Goal: Transaction & Acquisition: Book appointment/travel/reservation

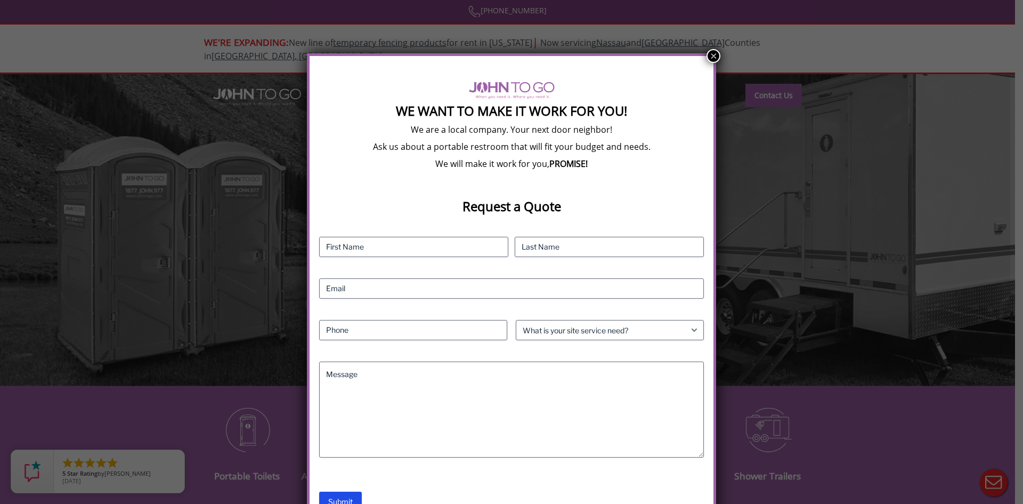
click at [707, 55] on button "×" at bounding box center [714, 56] width 14 height 14
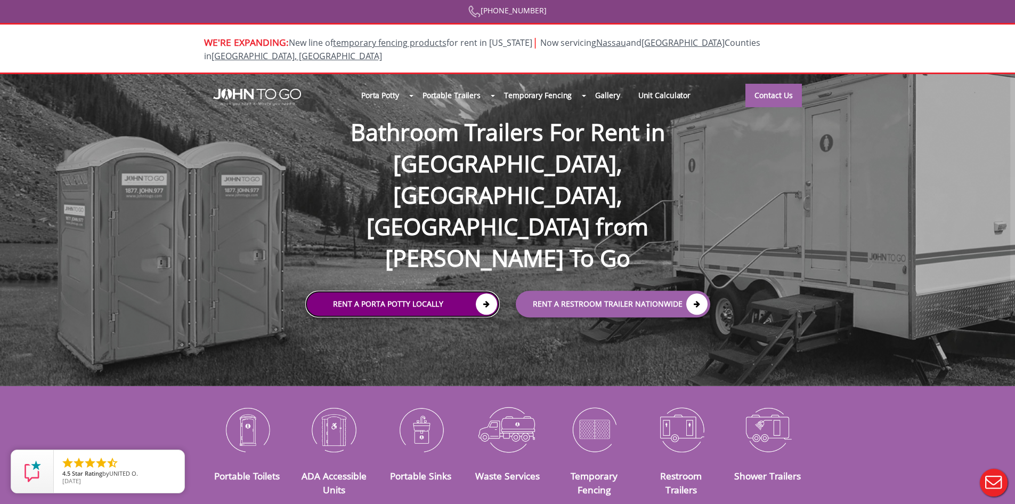
click at [437, 291] on link "Rent a Porta Potty Locally" at bounding box center [402, 304] width 195 height 27
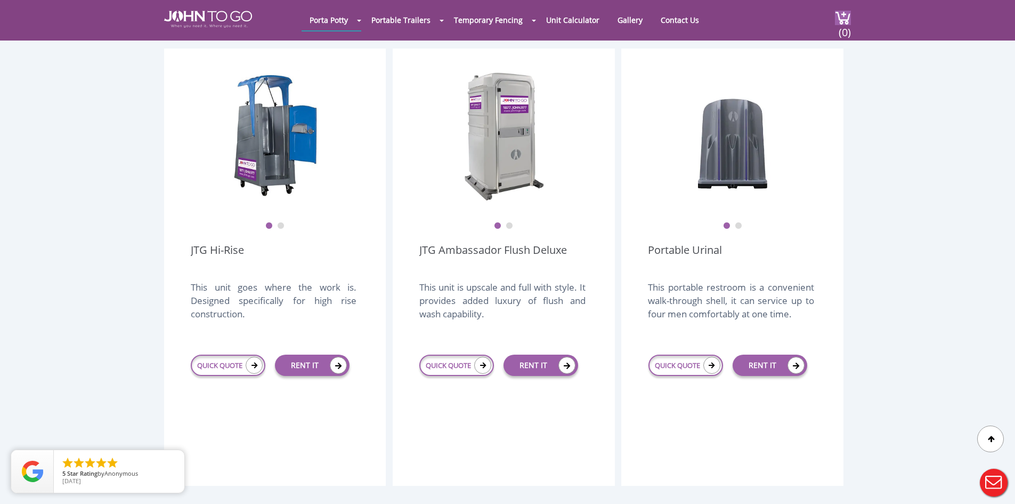
scroll to position [746, 0]
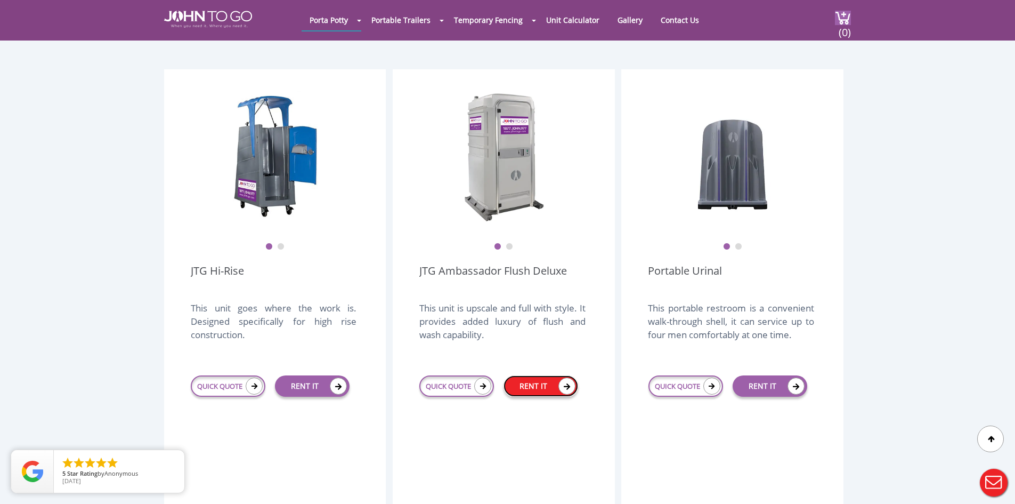
click at [540, 375] on link "RENT IT" at bounding box center [541, 385] width 75 height 21
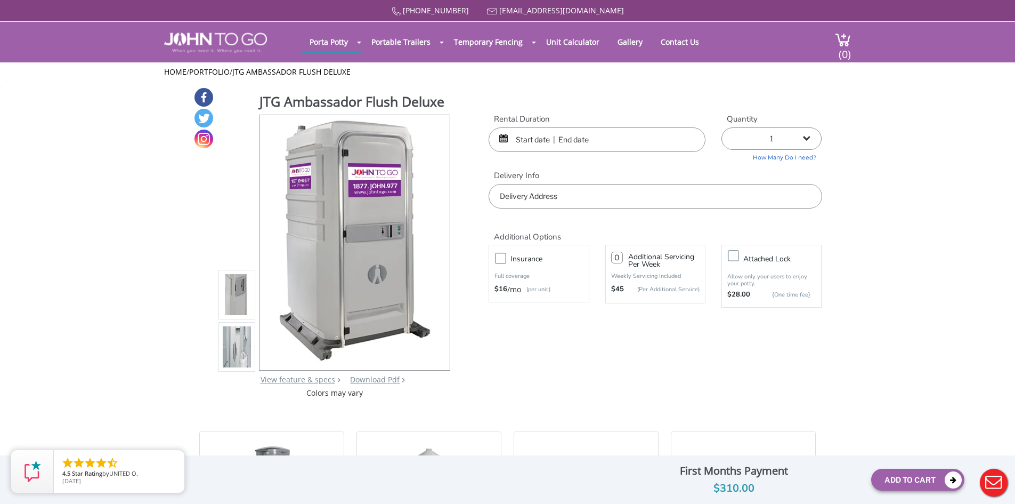
click at [508, 147] on input "text" at bounding box center [597, 139] width 217 height 25
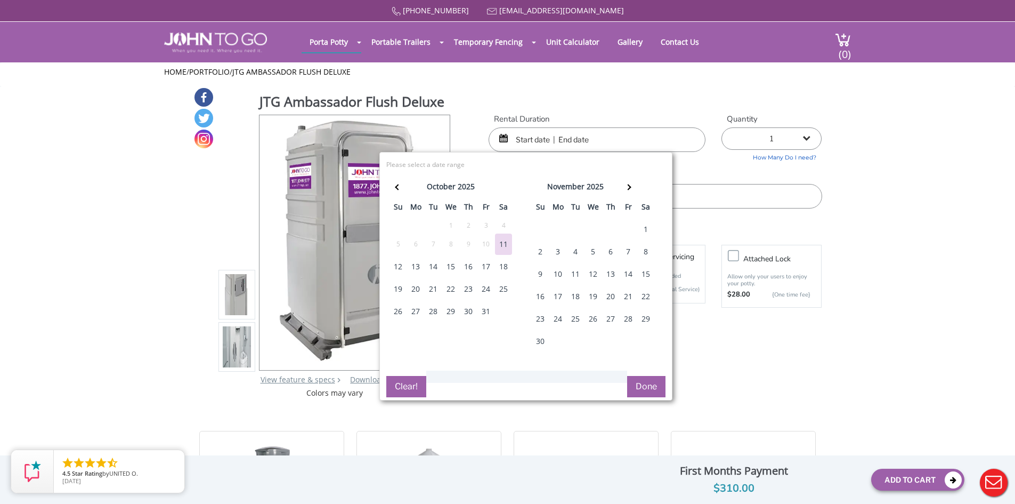
click at [511, 245] on div "11" at bounding box center [503, 243] width 17 height 21
click at [634, 183] on th at bounding box center [629, 187] width 18 height 21
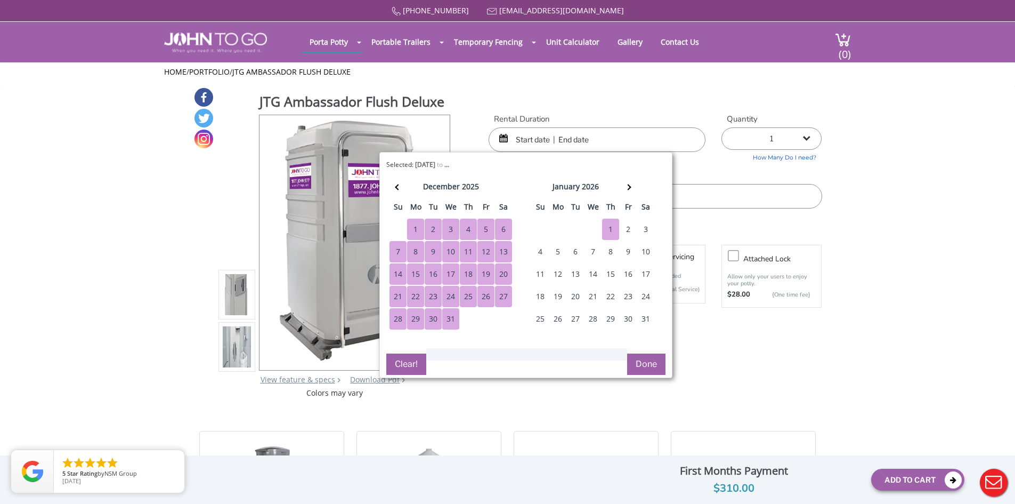
click at [608, 227] on div "1" at bounding box center [610, 229] width 17 height 21
type input "10/11/2025 to 01/01/2026"
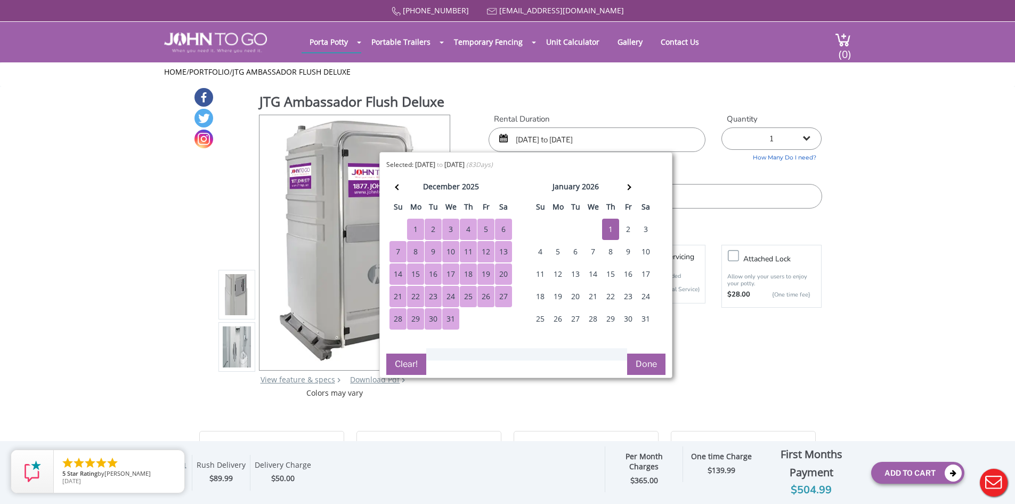
click at [646, 362] on button "Done" at bounding box center [646, 363] width 38 height 21
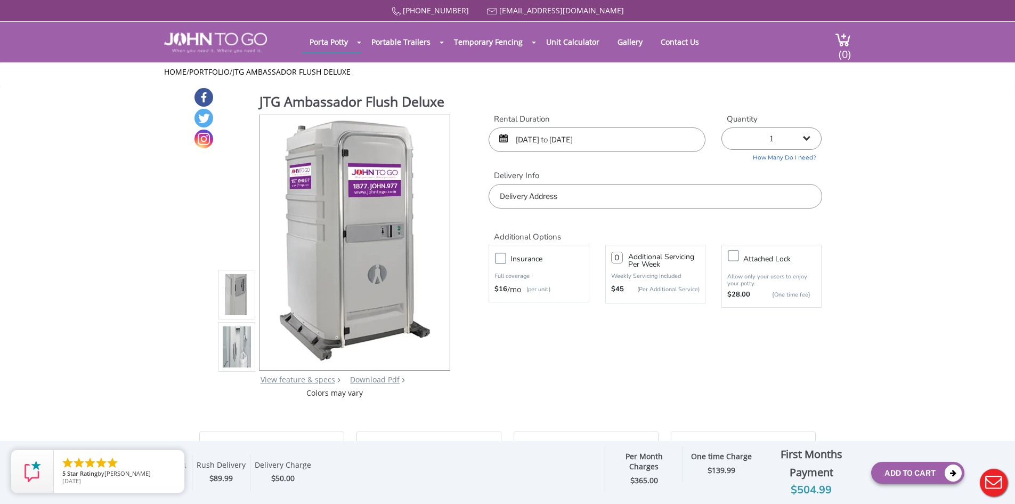
click at [690, 196] on input "text" at bounding box center [655, 196] width 333 height 25
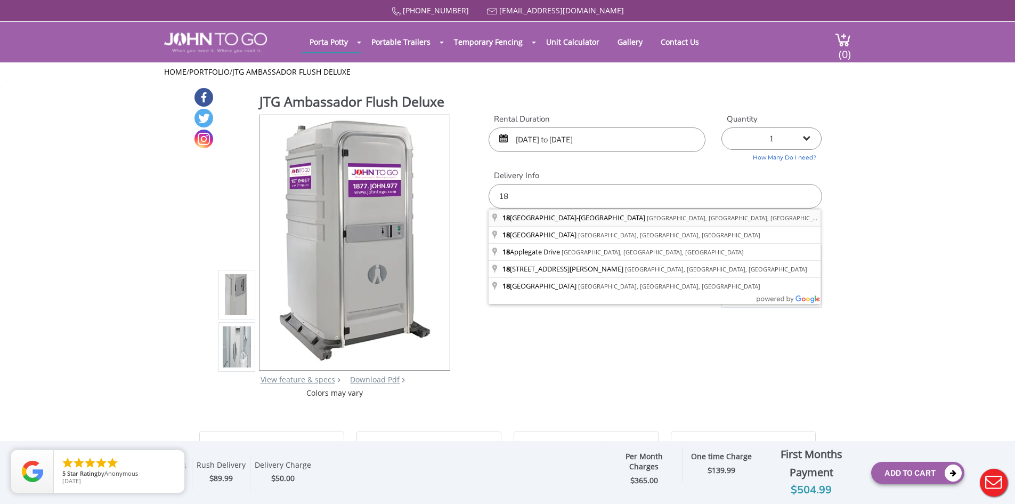
type input "18 Hightstown-Cranbury Station Road, Cranbury, NJ, USA"
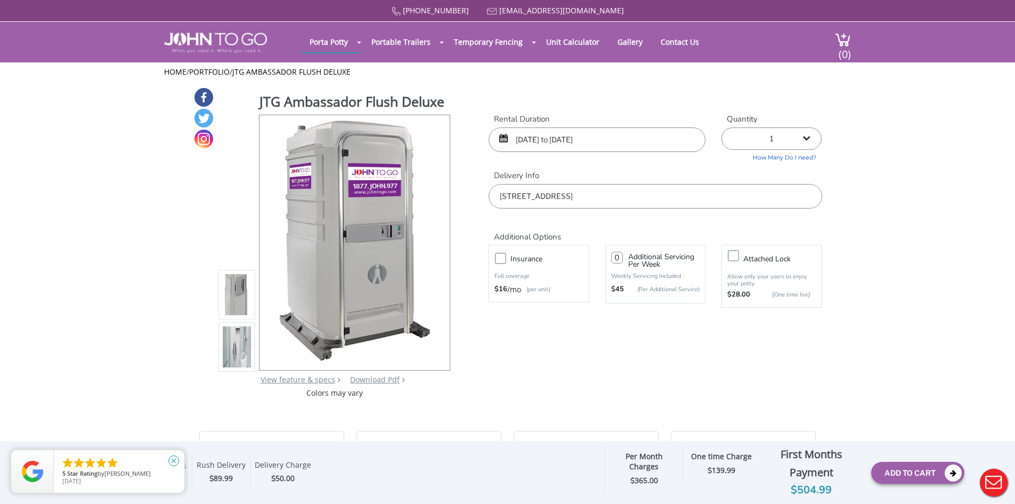
click at [177, 458] on icon "close" at bounding box center [173, 460] width 11 height 11
click at [504, 140] on div "10/11/2025 to 01/01/2026" at bounding box center [597, 139] width 217 height 25
click at [504, 135] on div "10/11/2025 to 01/01/2026" at bounding box center [597, 139] width 217 height 25
click at [526, 133] on input "10/11/2025 to 01/01/2026" at bounding box center [597, 139] width 217 height 25
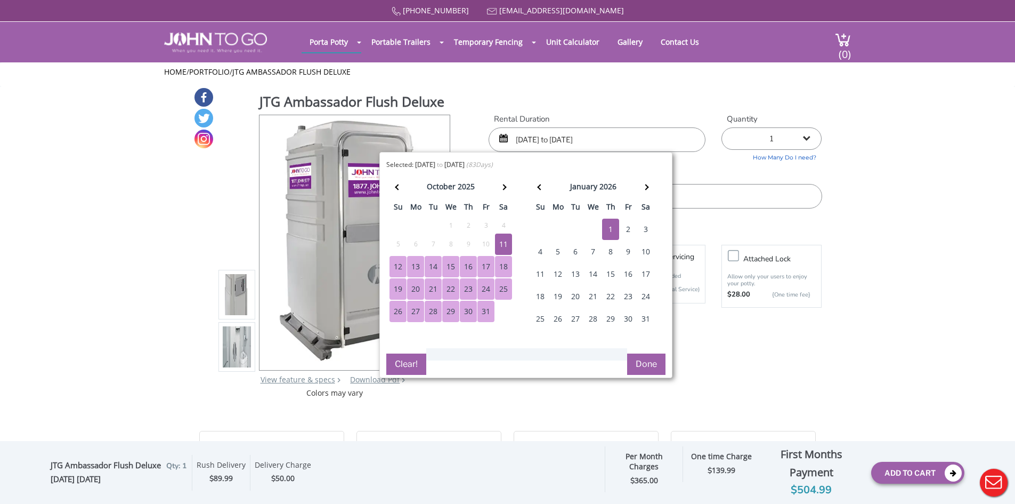
click at [503, 268] on div "18" at bounding box center [503, 266] width 17 height 21
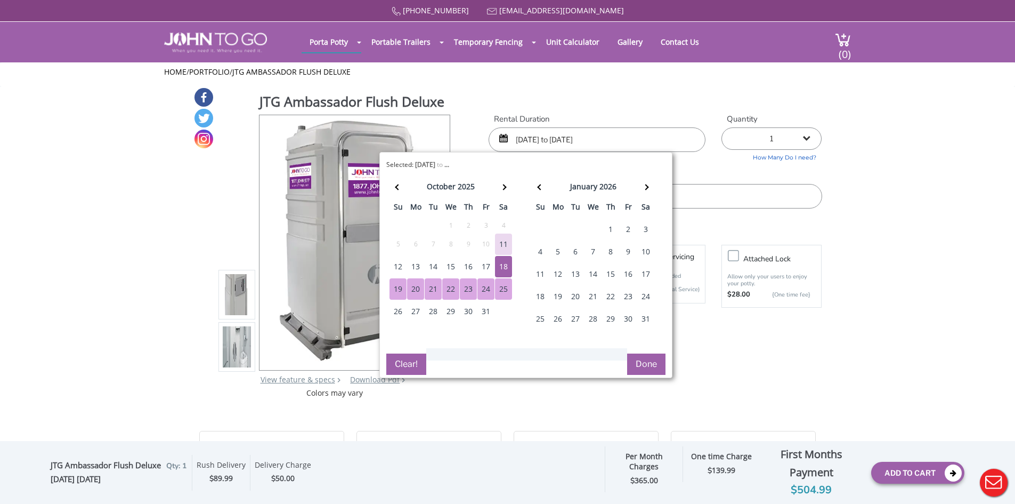
click at [505, 284] on div "25" at bounding box center [503, 288] width 17 height 21
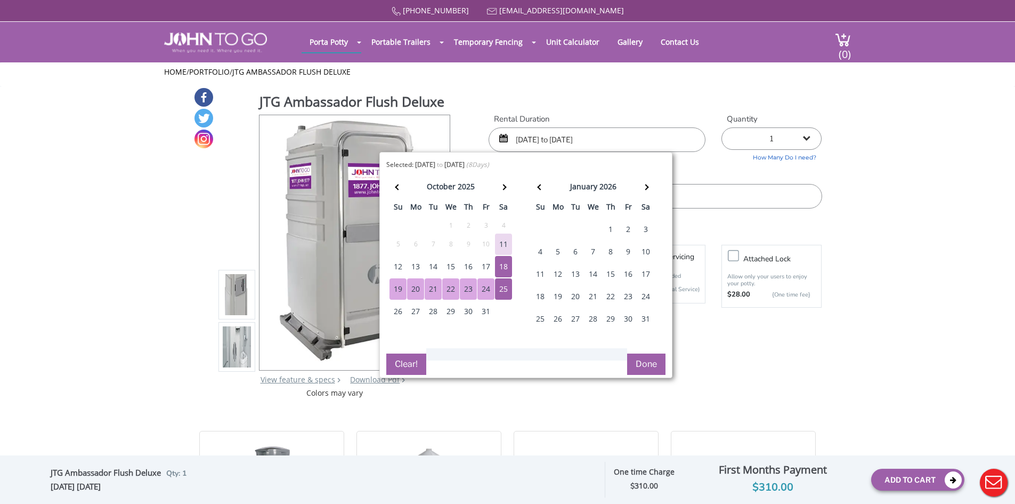
click at [503, 253] on div "11" at bounding box center [503, 243] width 17 height 21
click at [502, 262] on div "18" at bounding box center [503, 266] width 17 height 21
drag, startPoint x: 502, startPoint y: 262, endPoint x: 646, endPoint y: 254, distance: 144.7
click at [655, 310] on div "october 2025 su mo tu we th fr sa 28 29 30 1 2 3 4 5 6 7 8 9 10 11 12 13 14 15 …" at bounding box center [525, 259] width 279 height 168
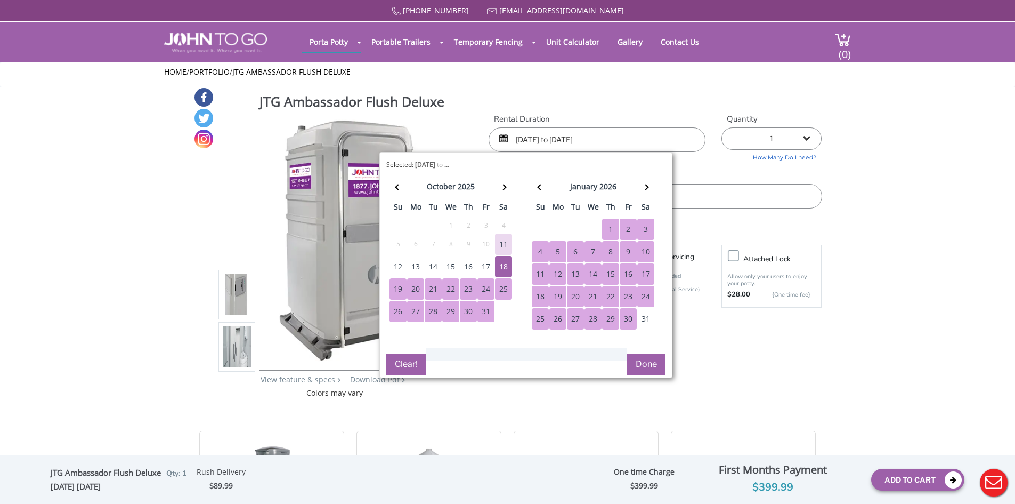
click at [646, 368] on button "Done" at bounding box center [646, 363] width 38 height 21
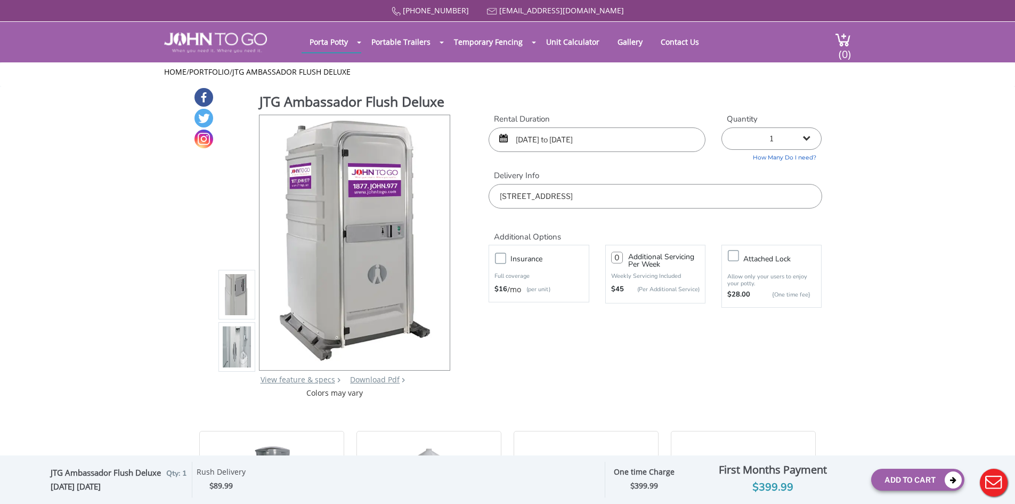
click at [568, 136] on input "10/11/2025 to 10/18/2025" at bounding box center [597, 139] width 217 height 25
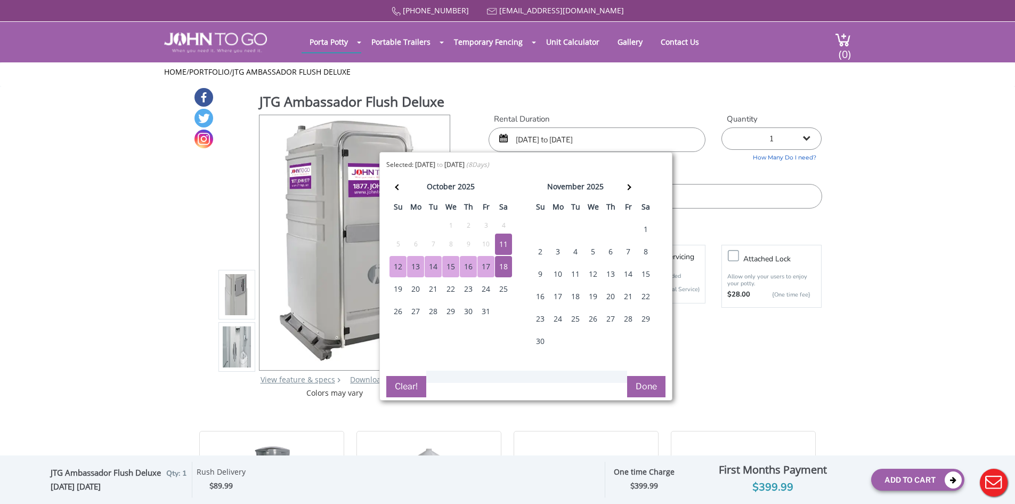
click at [502, 260] on div "18" at bounding box center [503, 266] width 17 height 21
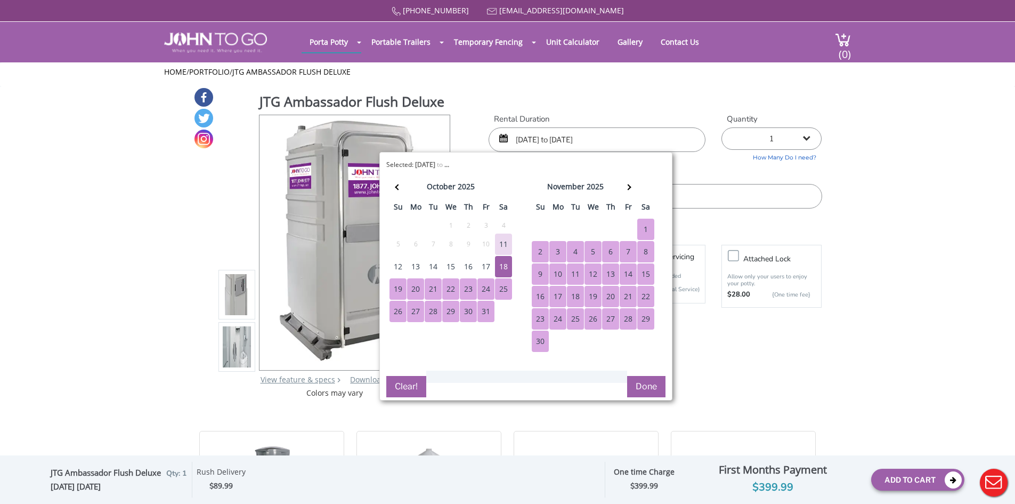
click at [541, 340] on div "30" at bounding box center [540, 340] width 17 height 21
type input "10/18/2025 to 11/30/2025"
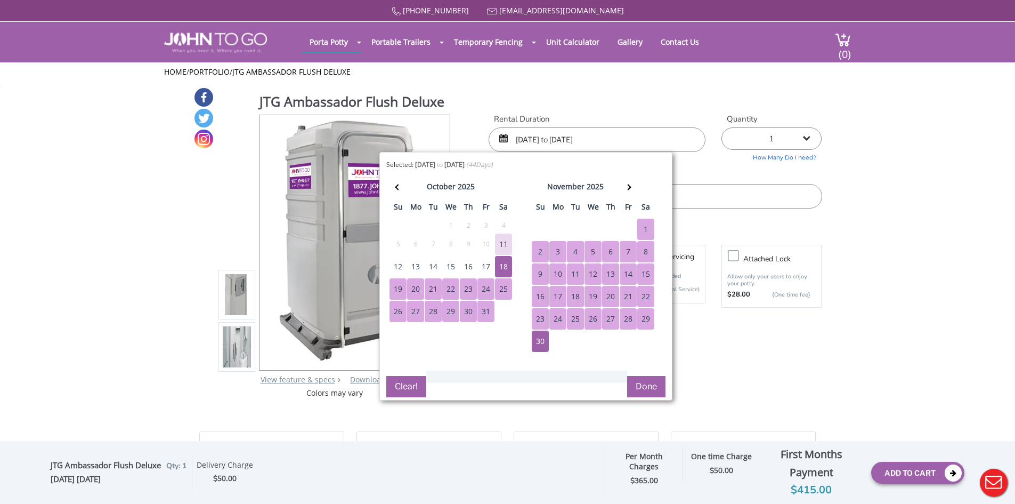
click at [641, 384] on button "Done" at bounding box center [646, 386] width 38 height 21
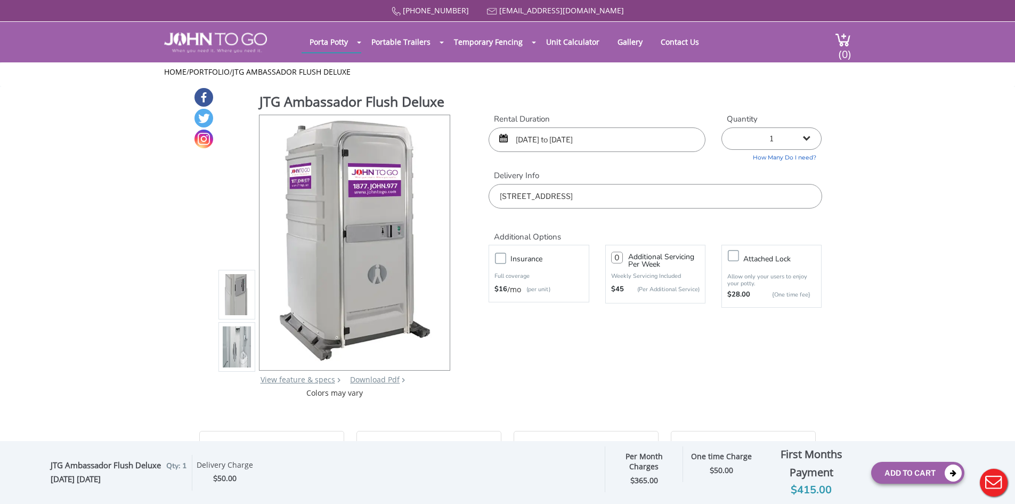
click at [616, 255] on input "number" at bounding box center [617, 258] width 12 height 12
click at [490, 78] on link "Barricade Fencing" at bounding box center [485, 76] width 64 height 10
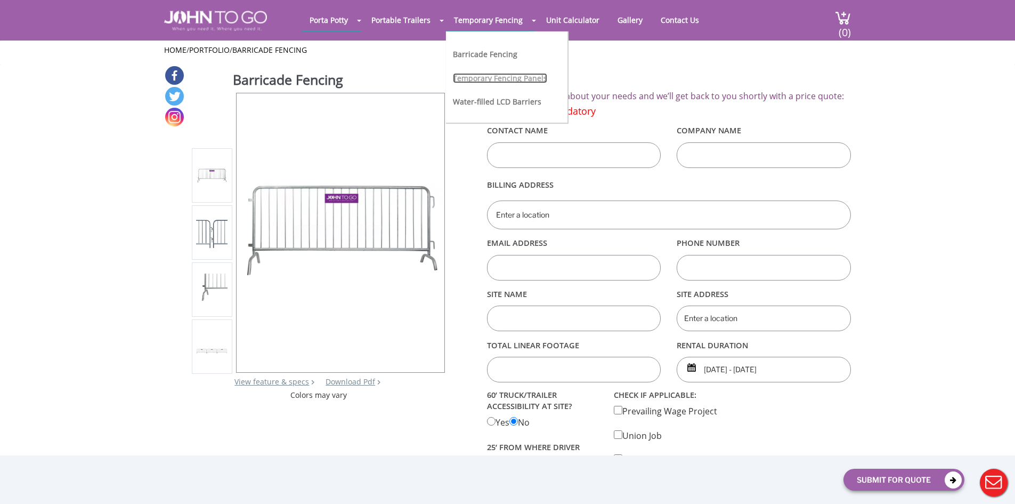
click at [494, 82] on link "Temporary Fencing Panels" at bounding box center [500, 78] width 94 height 10
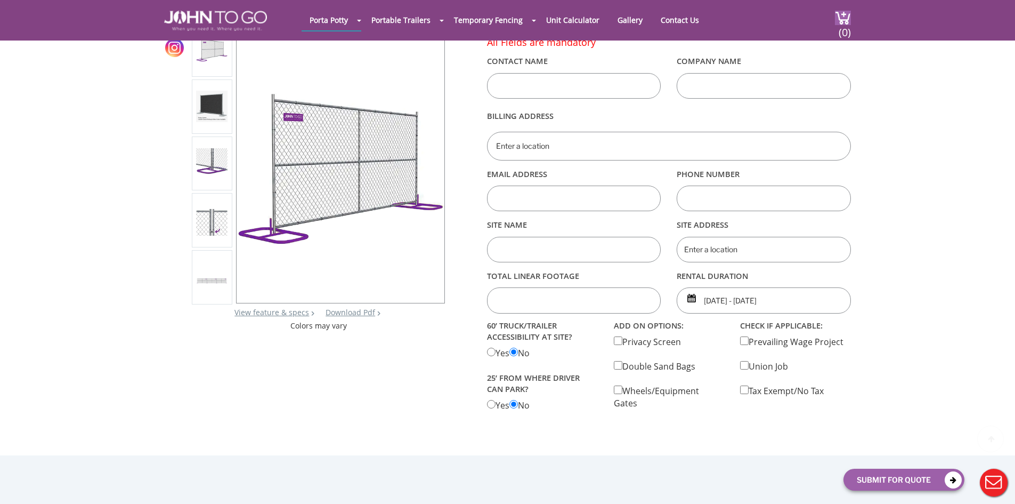
scroll to position [160, 0]
